Goal: Task Accomplishment & Management: Complete application form

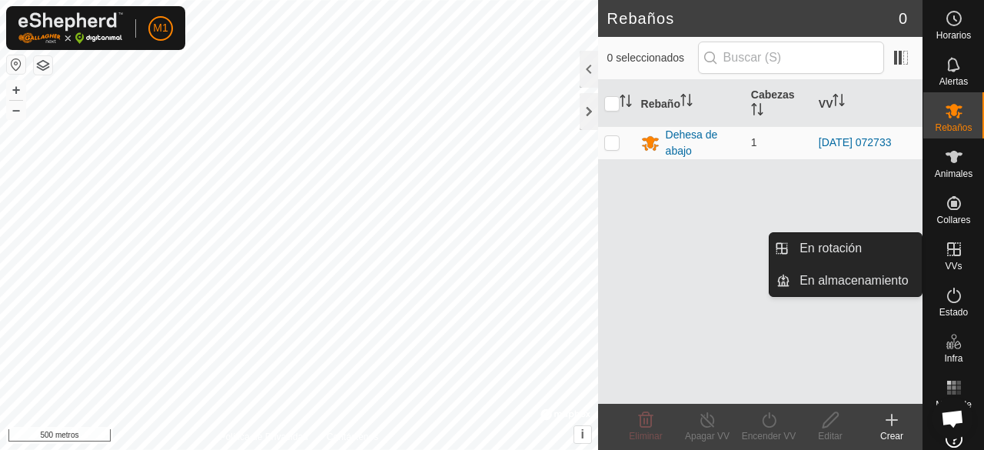
click at [958, 259] on es-virtualpaddocks-svg-icon at bounding box center [954, 249] width 28 height 25
click at [951, 258] on icon at bounding box center [954, 249] width 18 height 18
click at [953, 249] on icon at bounding box center [954, 249] width 14 height 14
click at [950, 252] on icon at bounding box center [954, 249] width 18 height 18
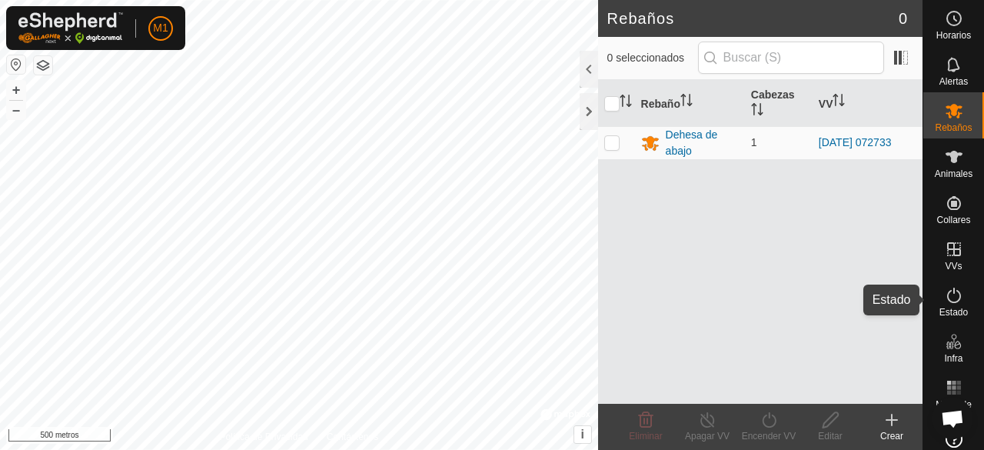
click at [946, 298] on icon at bounding box center [954, 295] width 18 height 18
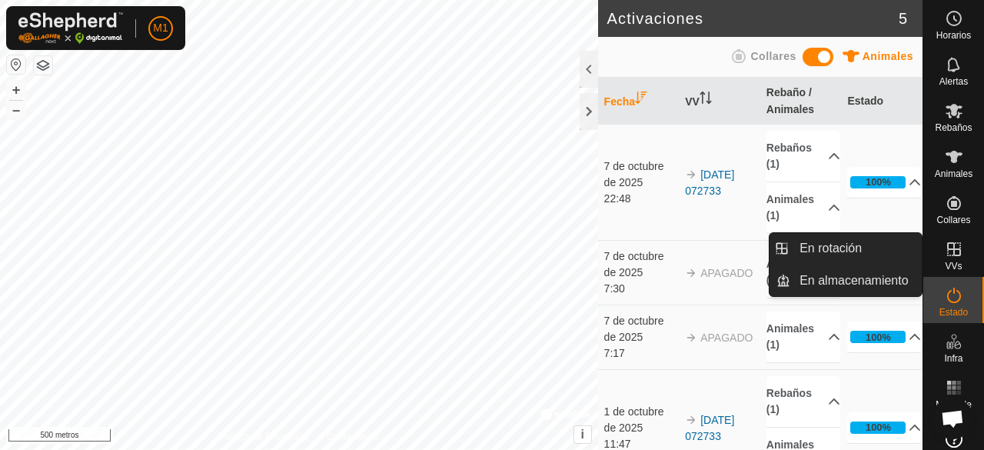
click at [945, 261] on font "VVs" at bounding box center [953, 266] width 17 height 11
click at [860, 246] on link "En rotación" at bounding box center [855, 248] width 131 height 31
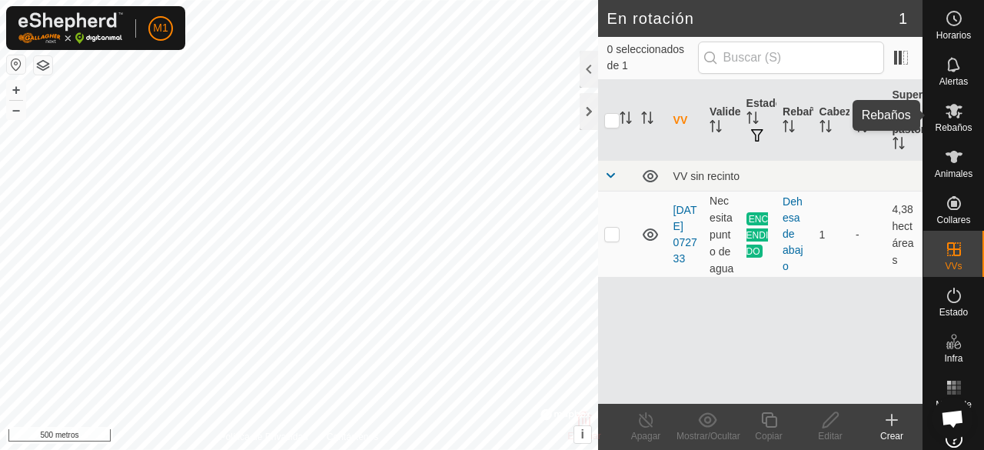
click at [944, 121] on es-mob-svg-icon at bounding box center [954, 110] width 28 height 25
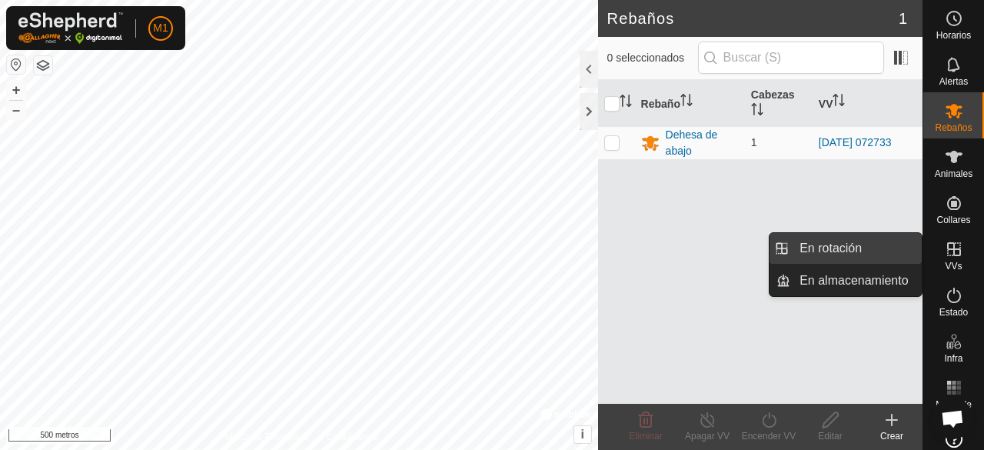
click at [866, 248] on link "En rotación" at bounding box center [855, 248] width 131 height 31
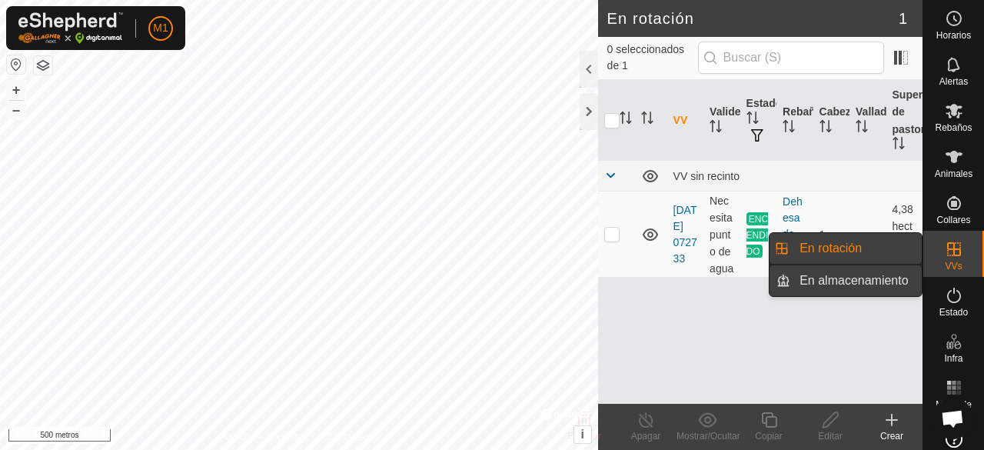
click at [854, 282] on link "En almacenamiento" at bounding box center [855, 280] width 131 height 31
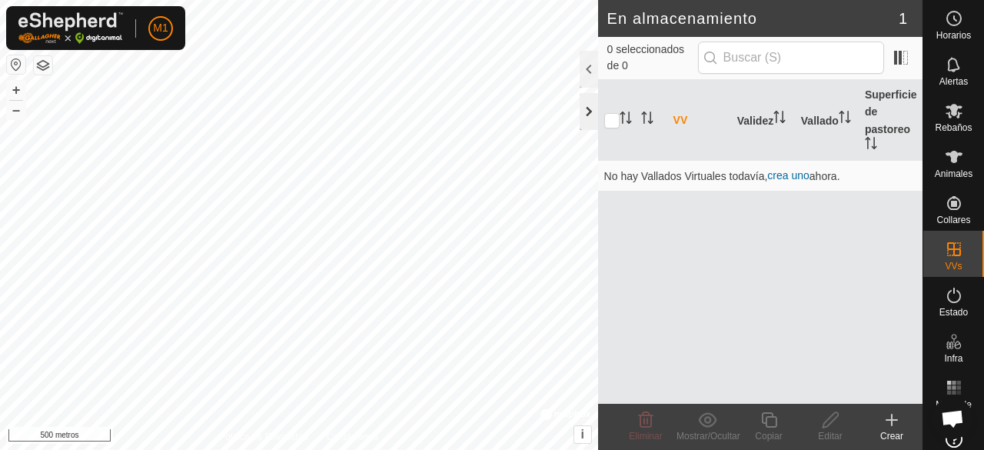
click at [588, 105] on div at bounding box center [589, 111] width 18 height 37
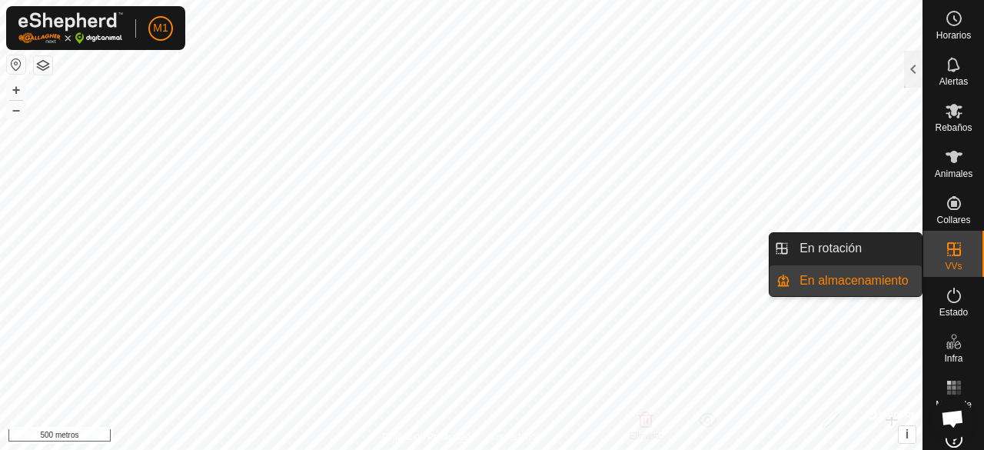
click at [946, 256] on icon at bounding box center [954, 249] width 18 height 18
click at [884, 250] on link "En rotación" at bounding box center [855, 248] width 131 height 31
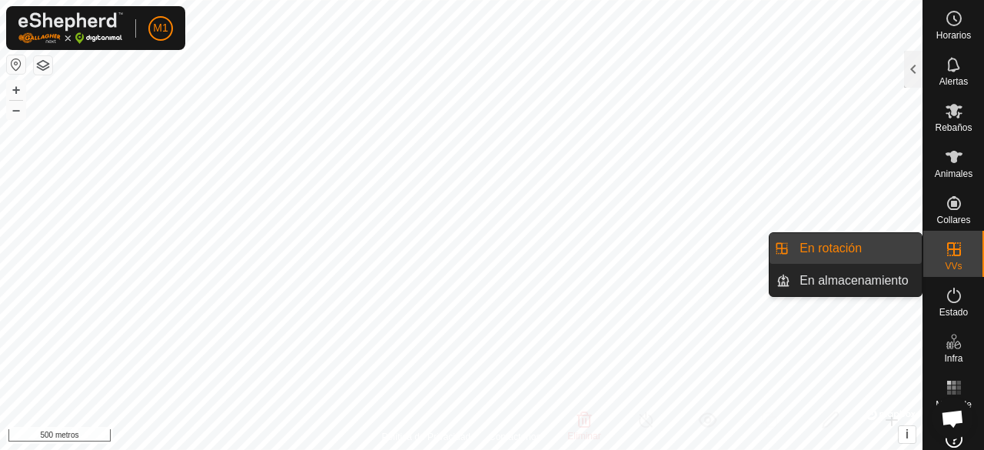
click at [865, 249] on link "En rotación" at bounding box center [855, 248] width 131 height 31
click at [850, 274] on link "En almacenamiento" at bounding box center [855, 280] width 131 height 31
click at [853, 246] on link "En rotación" at bounding box center [855, 248] width 131 height 31
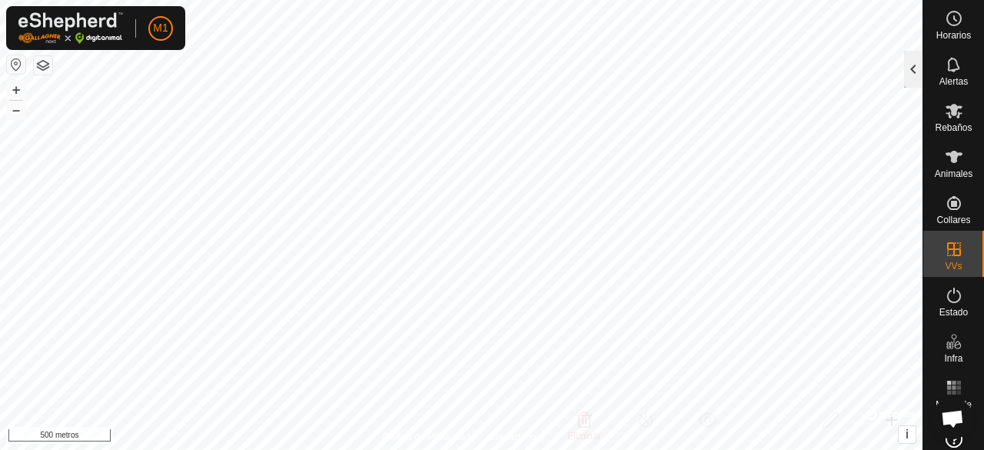
click at [911, 68] on div at bounding box center [913, 69] width 18 height 37
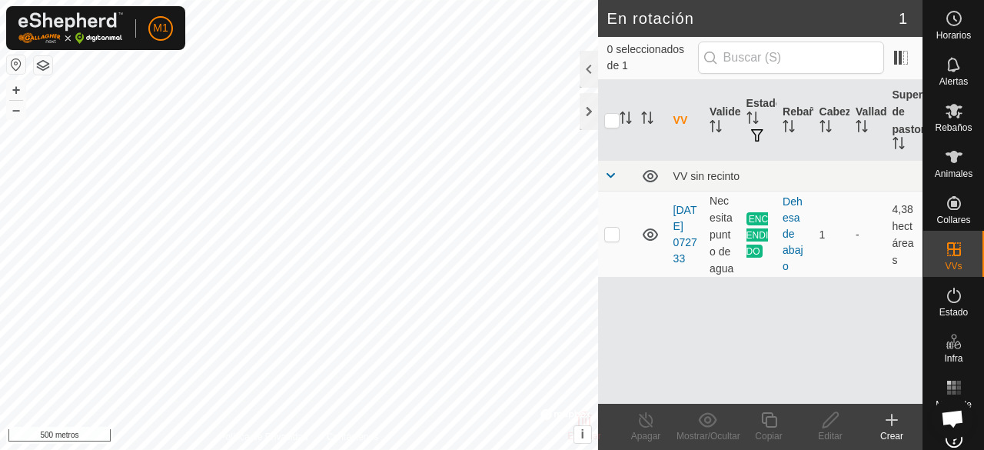
click at [892, 424] on icon at bounding box center [892, 419] width 0 height 11
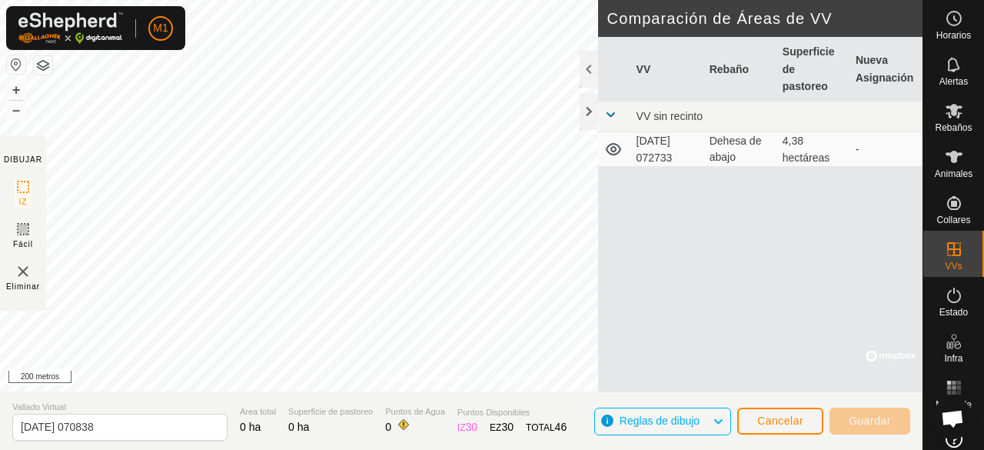
click at [383, 423] on div "Política de Privacidad Contáctenos + – ⇧ i © Mapbox , © OpenStreetMap , Improve…" at bounding box center [461, 225] width 923 height 450
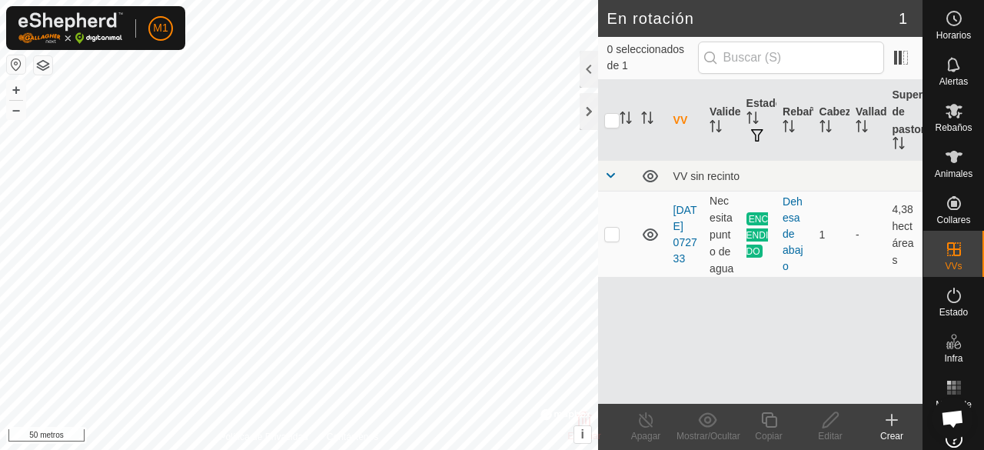
click at [890, 427] on icon at bounding box center [892, 420] width 18 height 18
click at [892, 425] on icon at bounding box center [892, 419] width 0 height 11
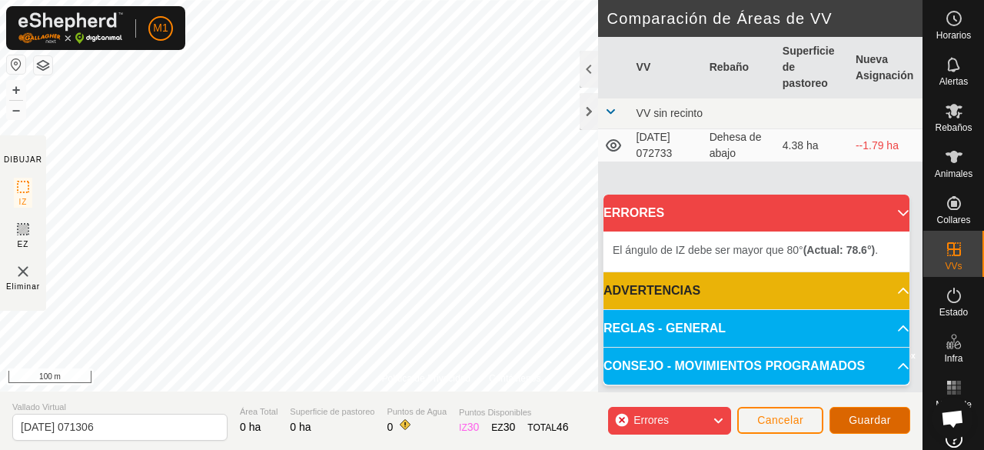
click at [866, 421] on span "Guardar" at bounding box center [870, 420] width 42 height 12
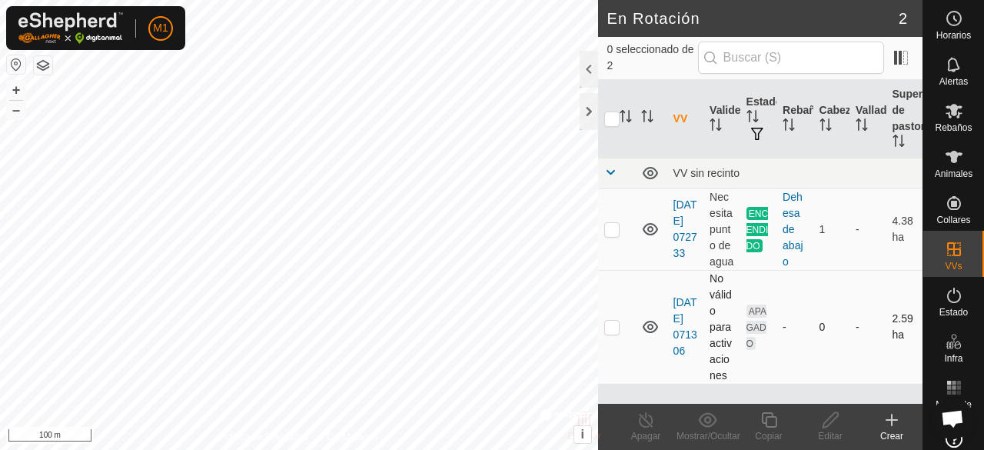
scroll to position [11, 0]
click at [609, 333] on p-checkbox at bounding box center [611, 327] width 15 height 12
checkbox input "false"
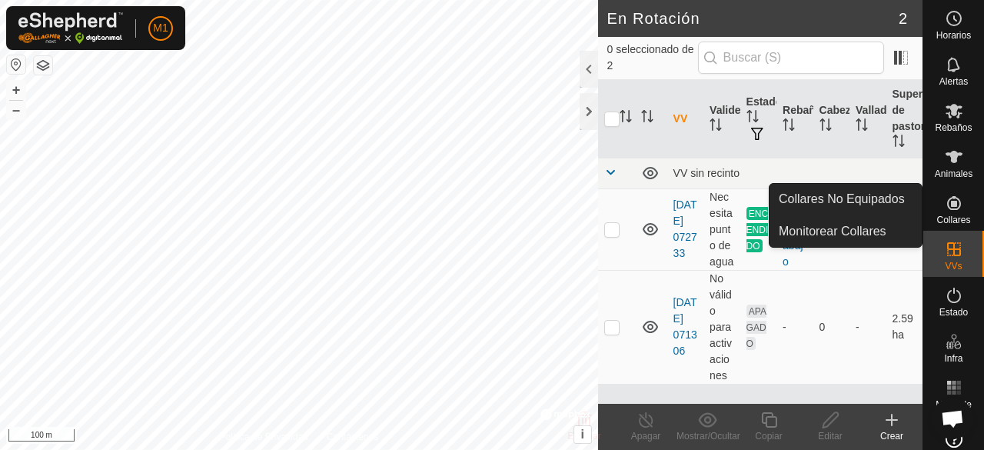
click at [958, 206] on es-neckbands-svg-icon at bounding box center [954, 203] width 28 height 25
click at [952, 206] on icon at bounding box center [954, 203] width 18 height 18
click at [949, 206] on icon at bounding box center [954, 203] width 14 height 14
click at [866, 204] on link "Collares No Equipados" at bounding box center [846, 199] width 152 height 31
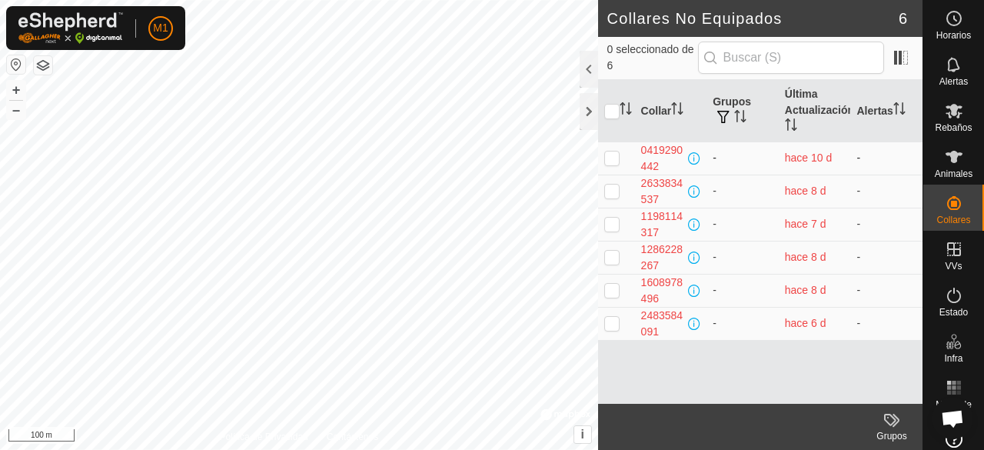
click at [615, 159] on p-checkbox at bounding box center [611, 157] width 15 height 12
checkbox input "true"
click at [956, 167] on es-animals-svg-icon at bounding box center [954, 157] width 28 height 25
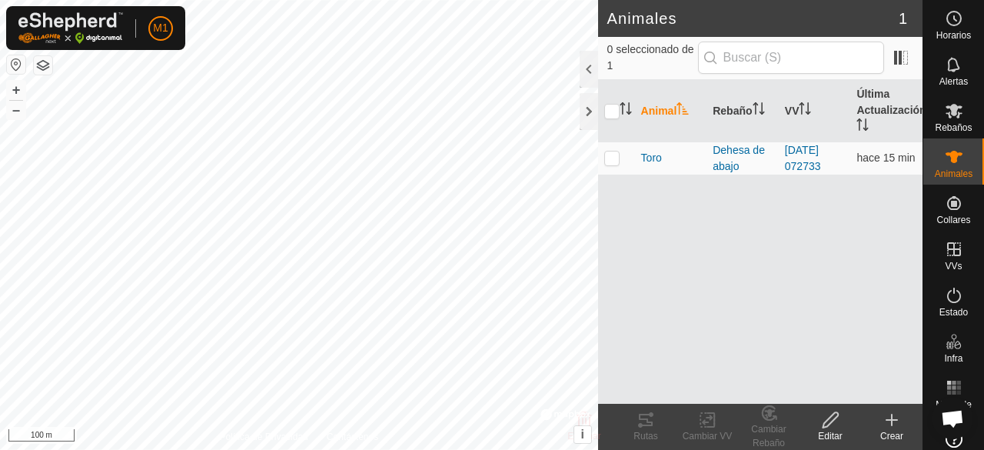
click at [894, 427] on icon at bounding box center [892, 420] width 18 height 18
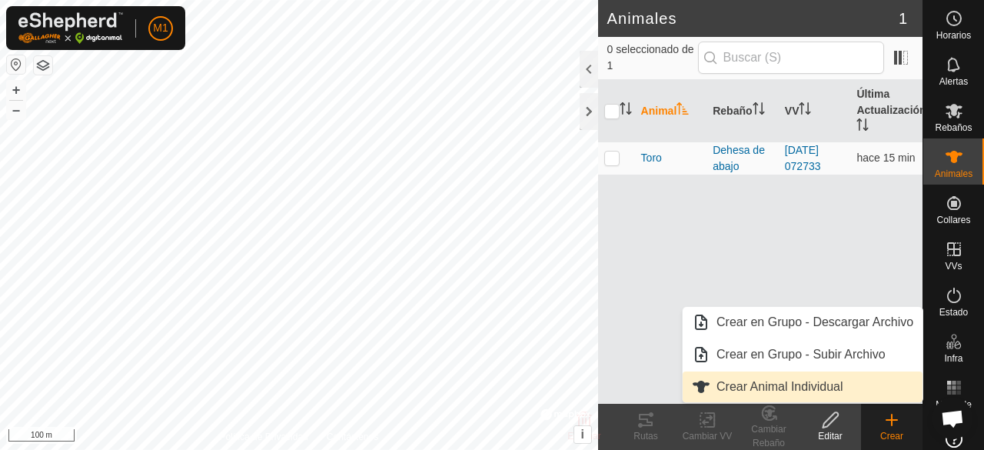
click at [769, 388] on link "Crear Animal Individual" at bounding box center [803, 386] width 240 height 31
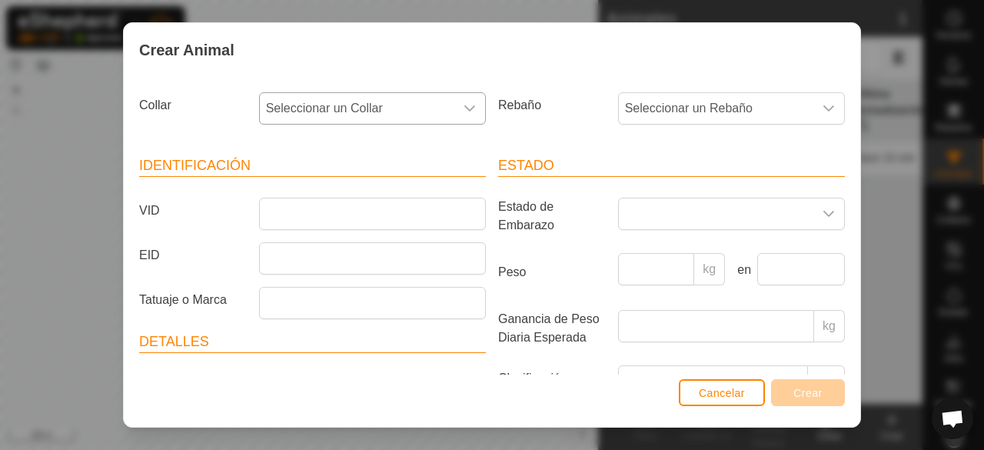
click at [464, 113] on icon "dropdown trigger" at bounding box center [470, 108] width 12 height 12
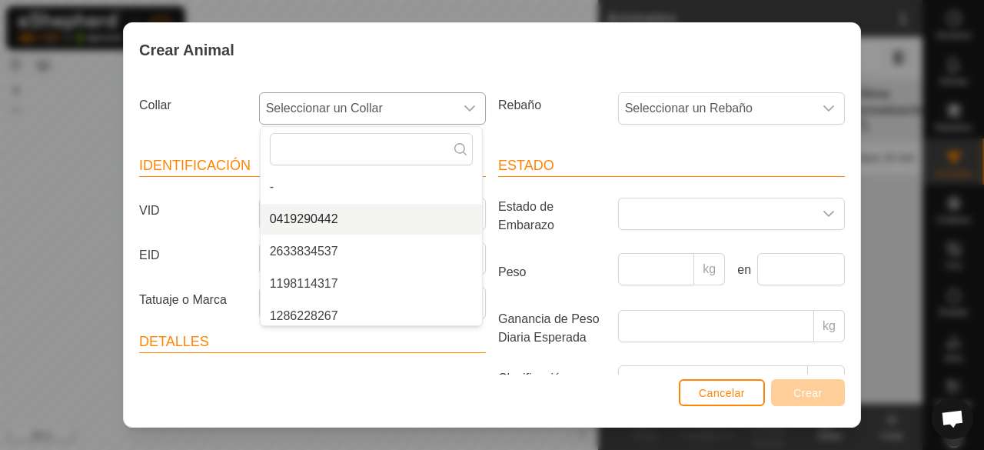
click at [328, 215] on li "0419290442" at bounding box center [371, 219] width 221 height 31
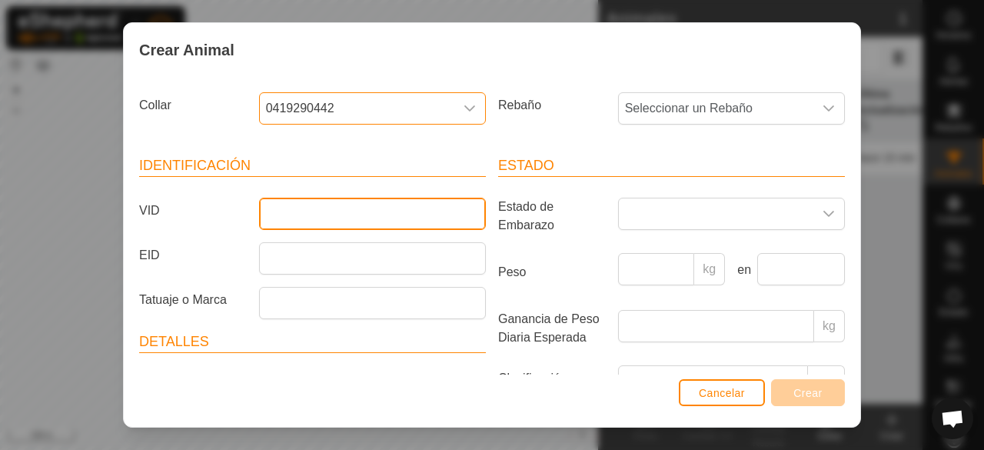
click at [348, 217] on input "VID" at bounding box center [372, 214] width 227 height 32
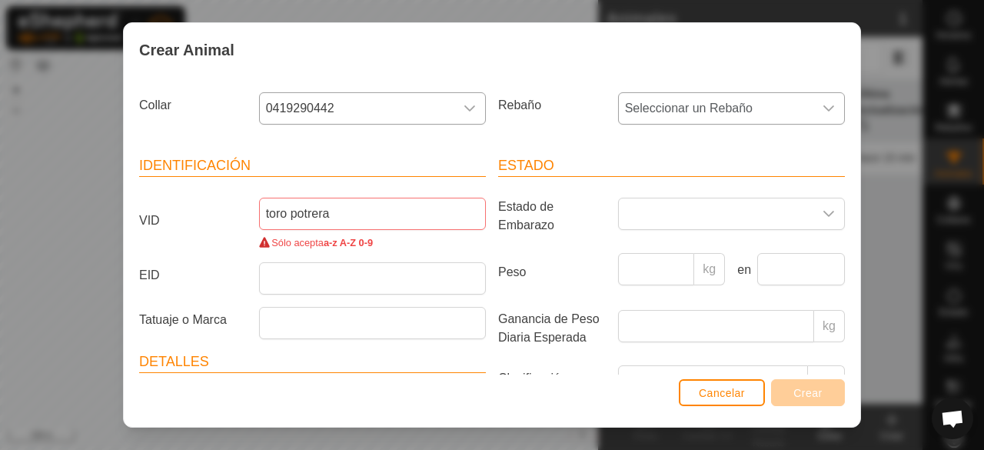
click at [826, 98] on div "dropdown trigger" at bounding box center [828, 108] width 31 height 31
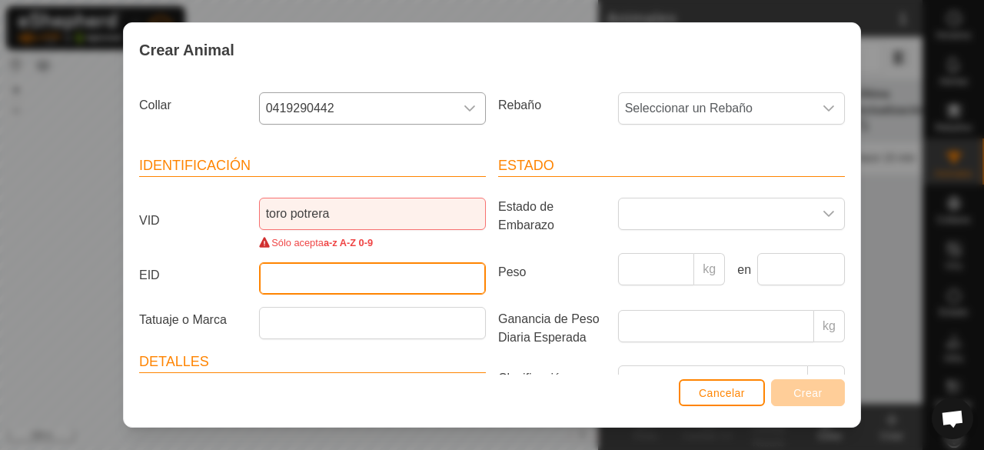
click at [362, 273] on input "EID" at bounding box center [372, 278] width 227 height 32
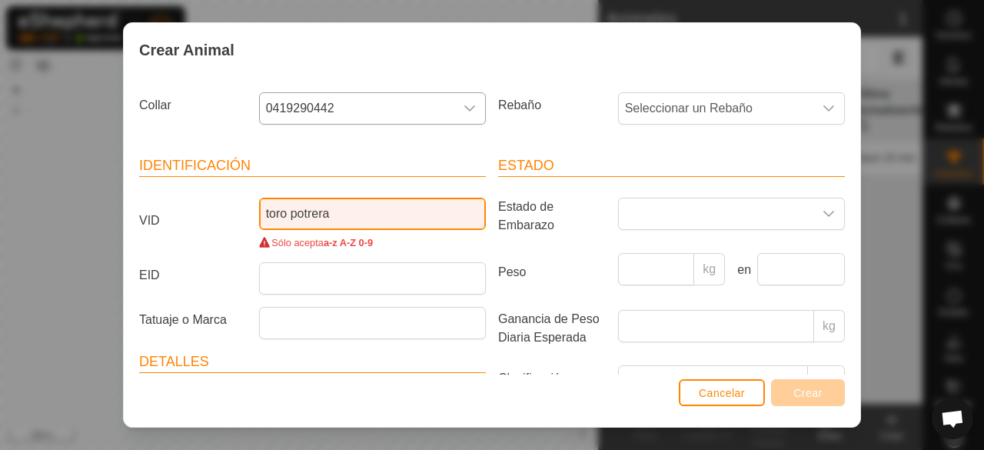
click at [363, 212] on input "toro potrera" at bounding box center [372, 214] width 227 height 32
click at [341, 216] on input "toro potrera" at bounding box center [372, 214] width 227 height 32
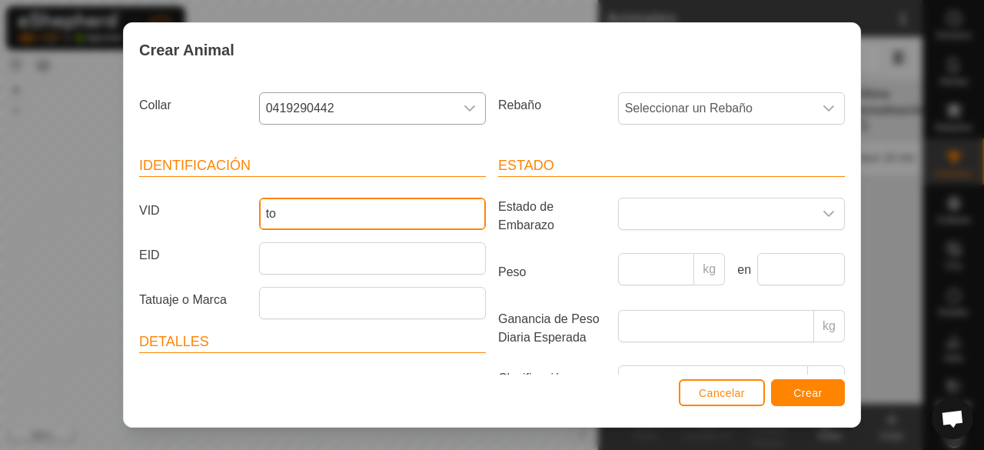
type input "t"
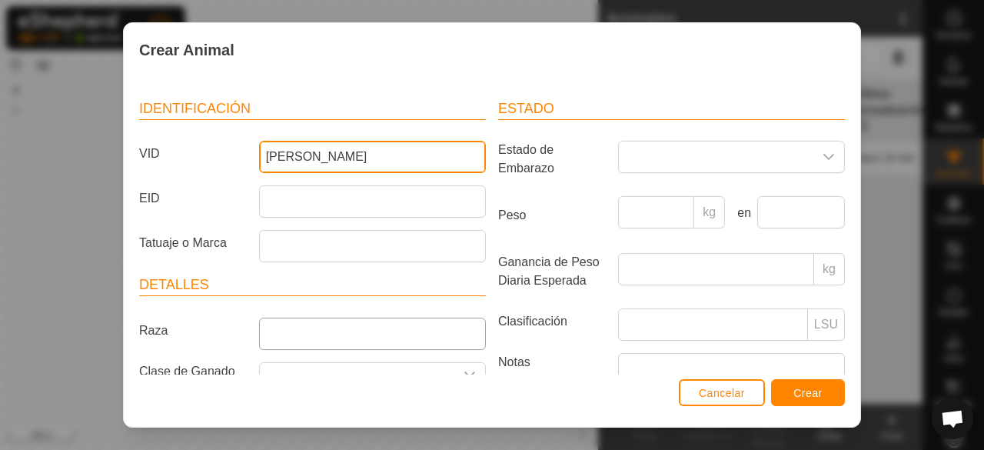
scroll to position [77, 0]
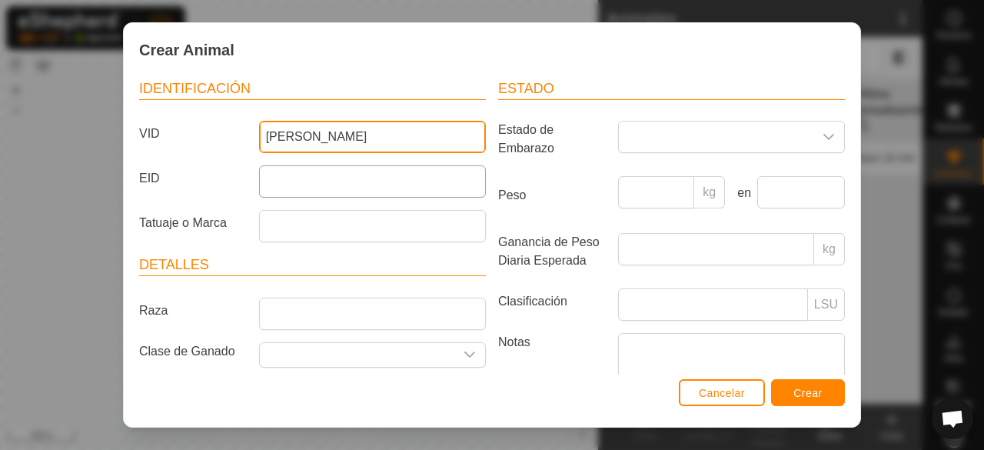
type input "[PERSON_NAME]"
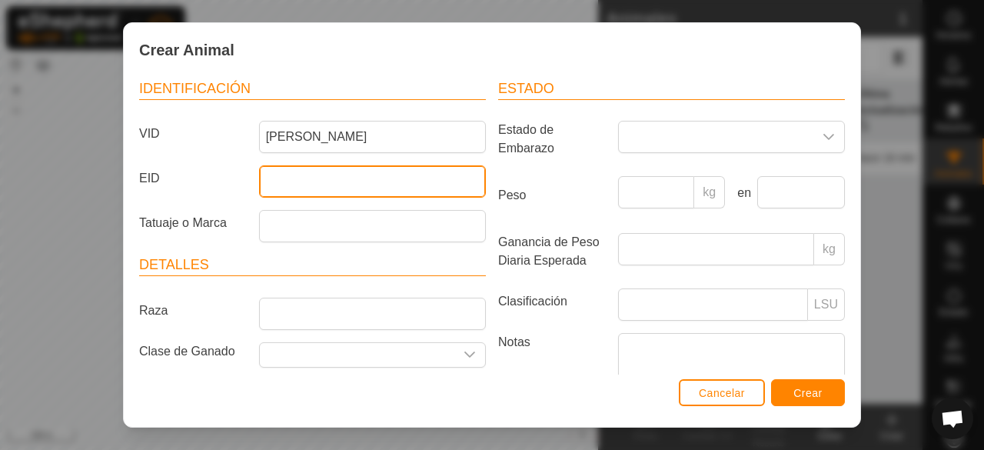
click at [303, 193] on input "EID" at bounding box center [372, 181] width 227 height 32
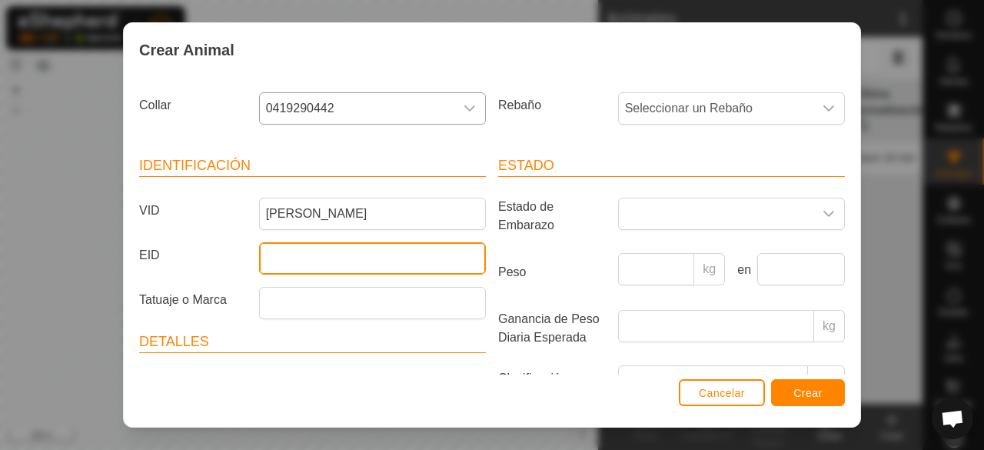
scroll to position [0, 0]
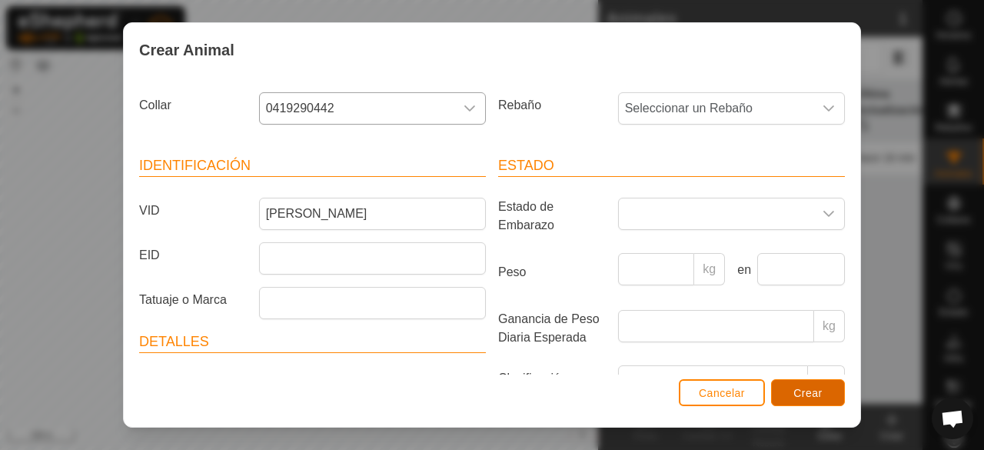
click at [800, 393] on span "Crear" at bounding box center [807, 393] width 29 height 12
